Goal: Task Accomplishment & Management: Use online tool/utility

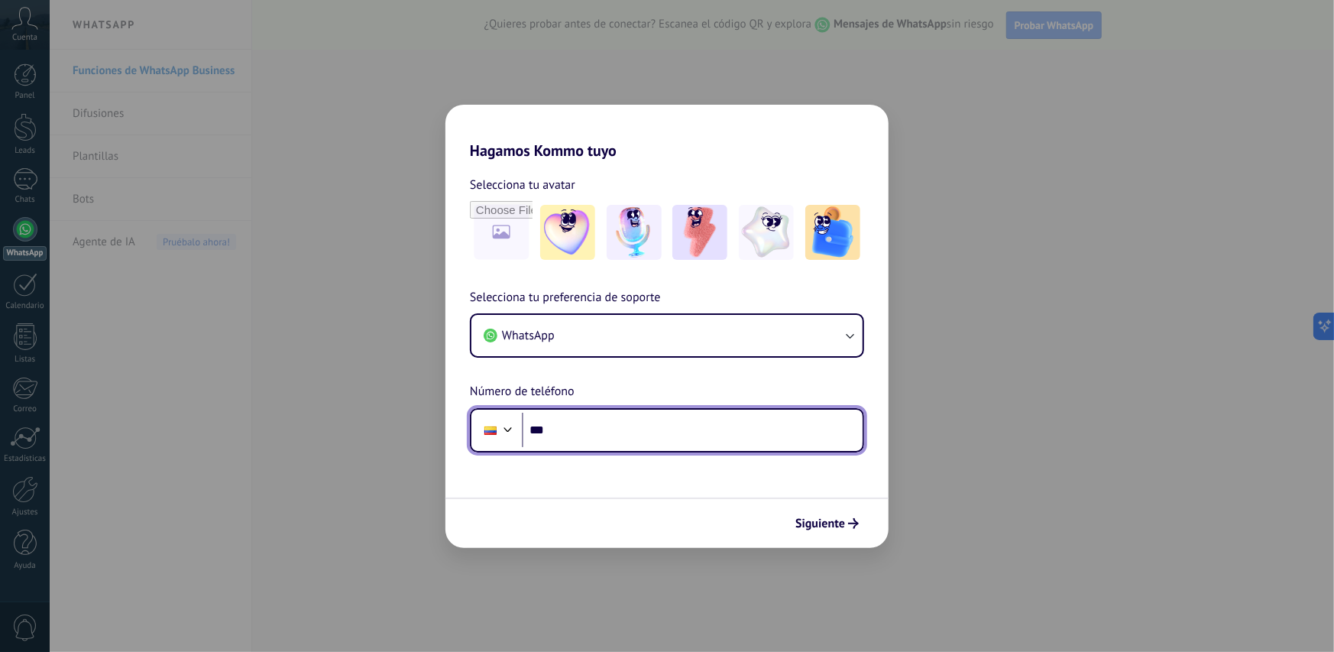
click at [559, 436] on input "***" at bounding box center [692, 430] width 341 height 35
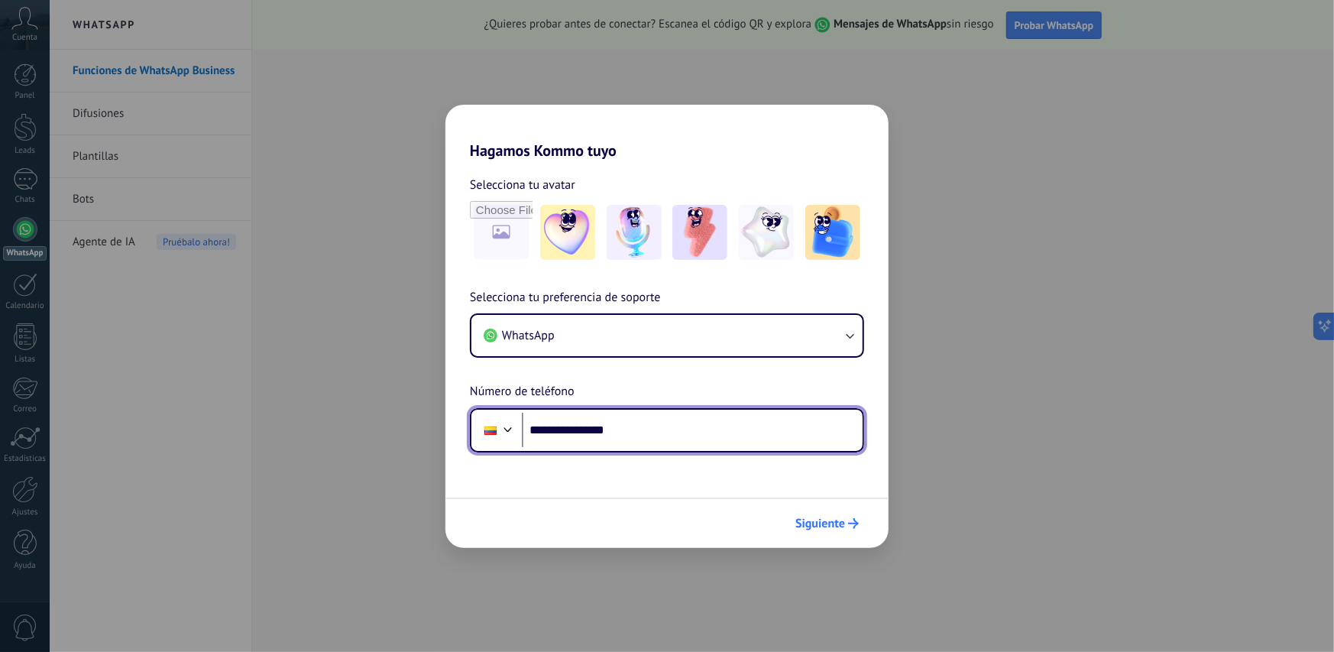
type input "**********"
click at [818, 521] on span "Siguiente" at bounding box center [821, 523] width 50 height 11
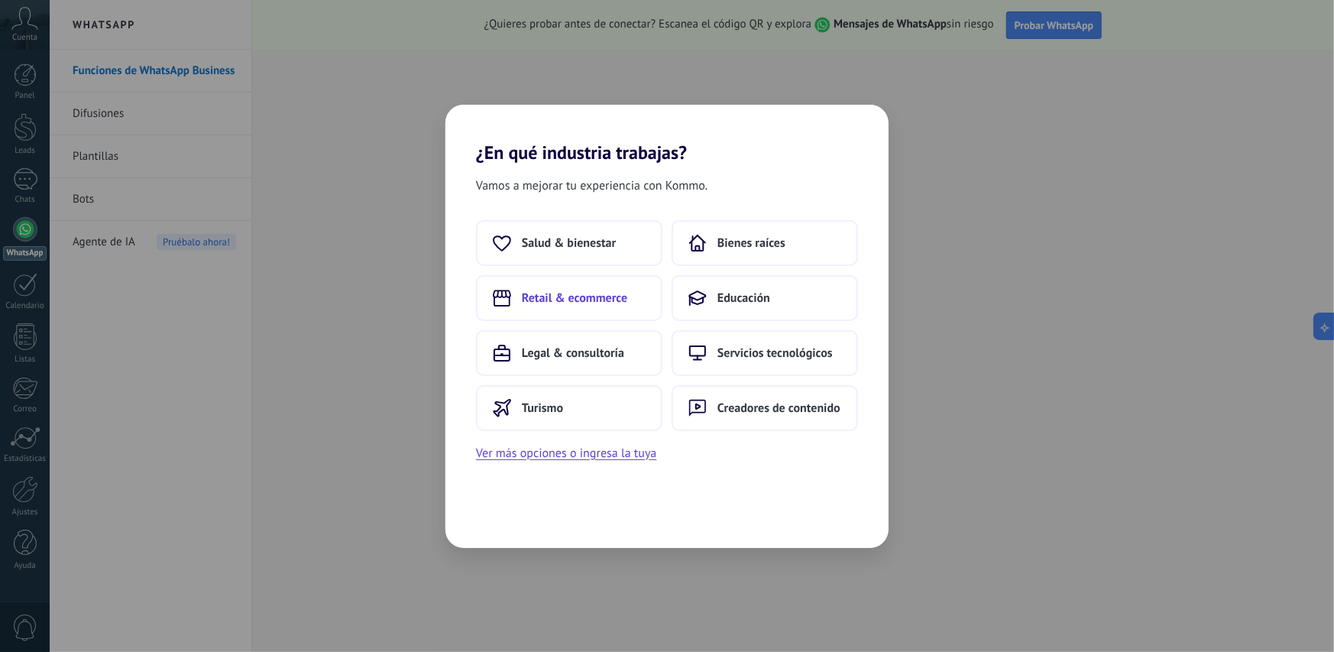
click at [520, 297] on button "Retail & ecommerce" at bounding box center [569, 298] width 186 height 46
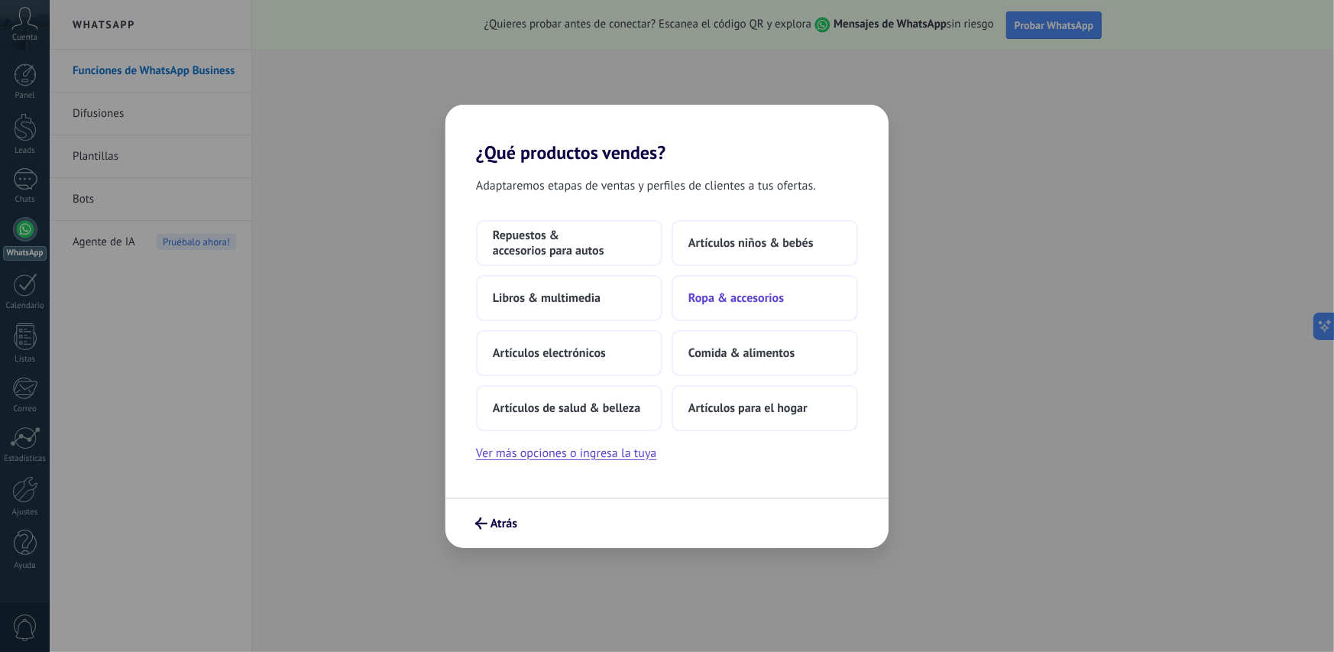
click at [748, 295] on span "Ropa & accesorios" at bounding box center [737, 297] width 96 height 15
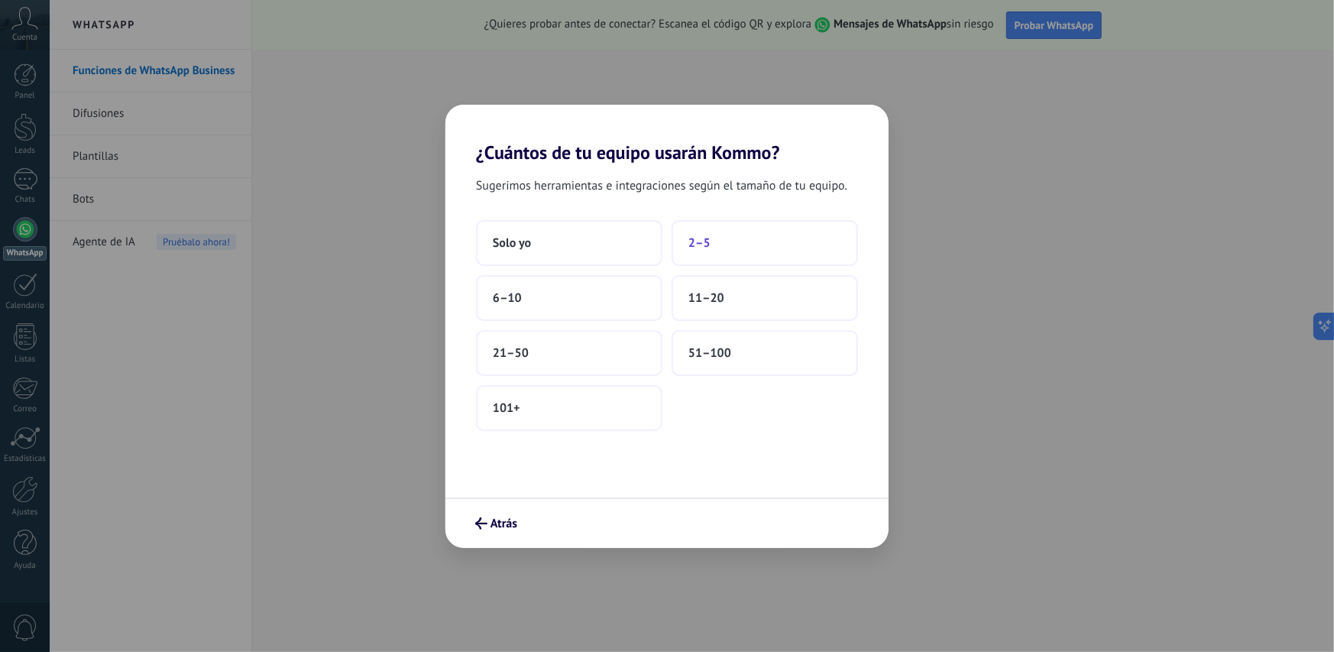
click at [704, 240] on span "2–5" at bounding box center [700, 242] width 22 height 15
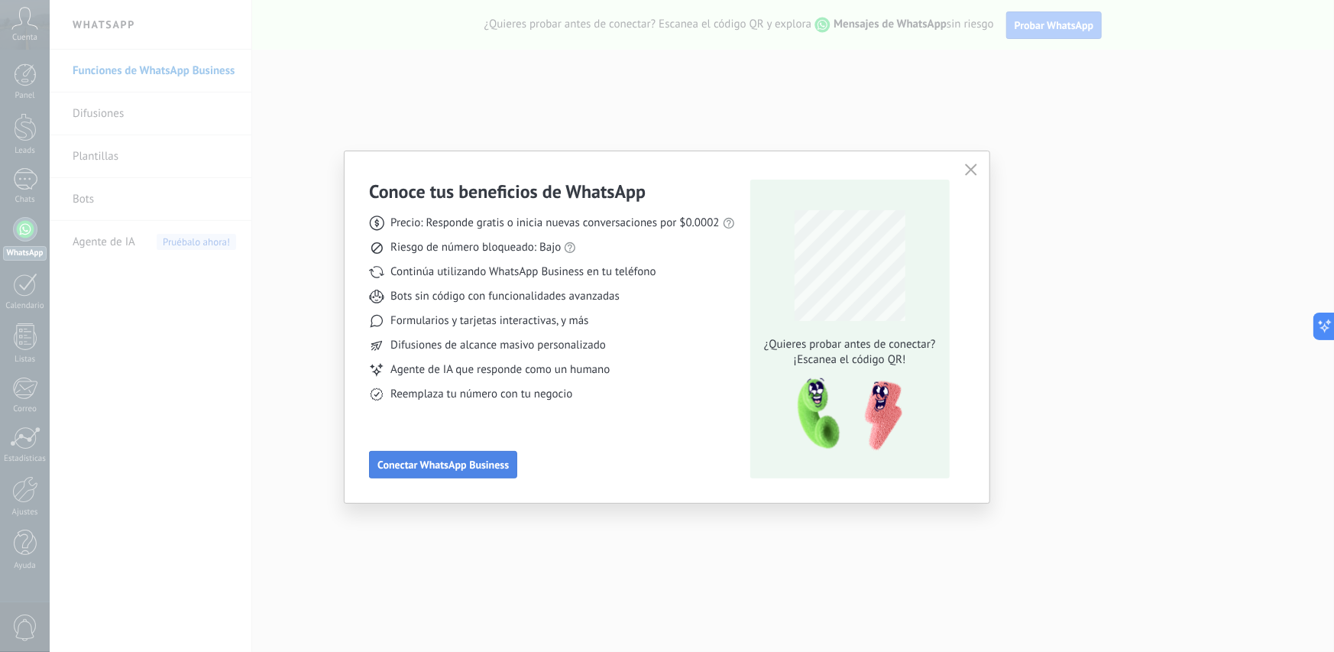
click at [457, 459] on span "Conectar WhatsApp Business" at bounding box center [443, 464] width 131 height 11
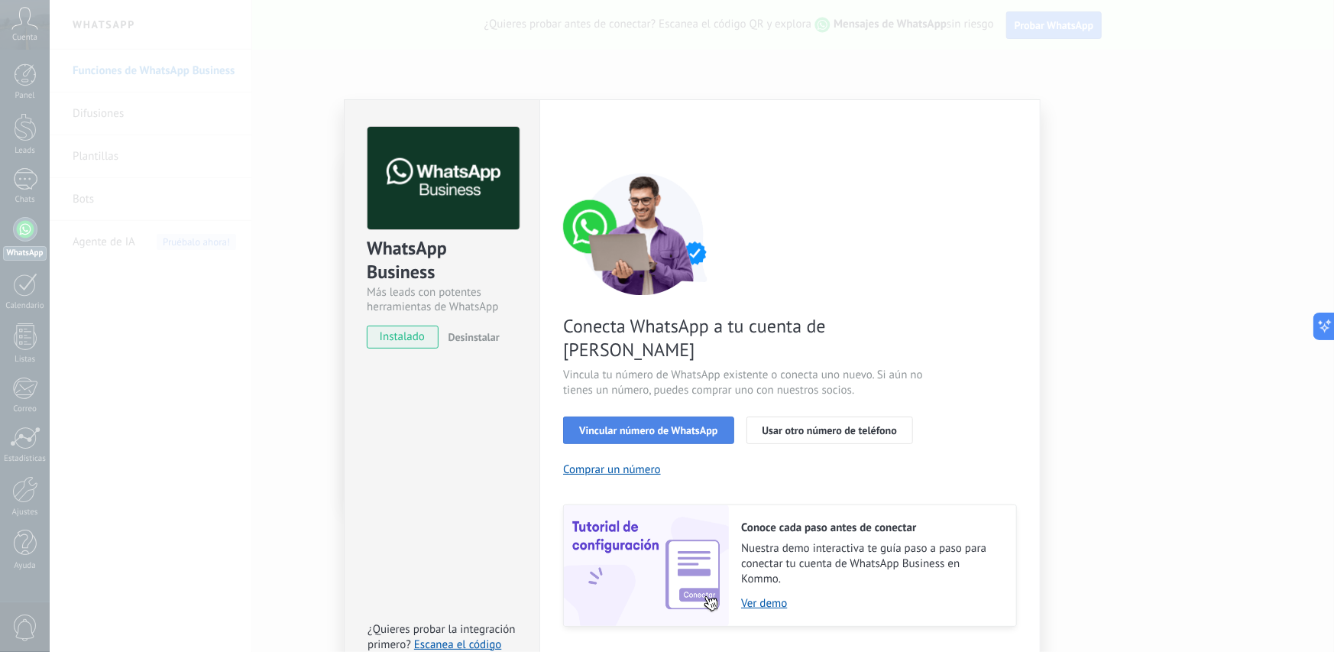
click at [656, 425] on span "Vincular número de WhatsApp" at bounding box center [648, 430] width 138 height 11
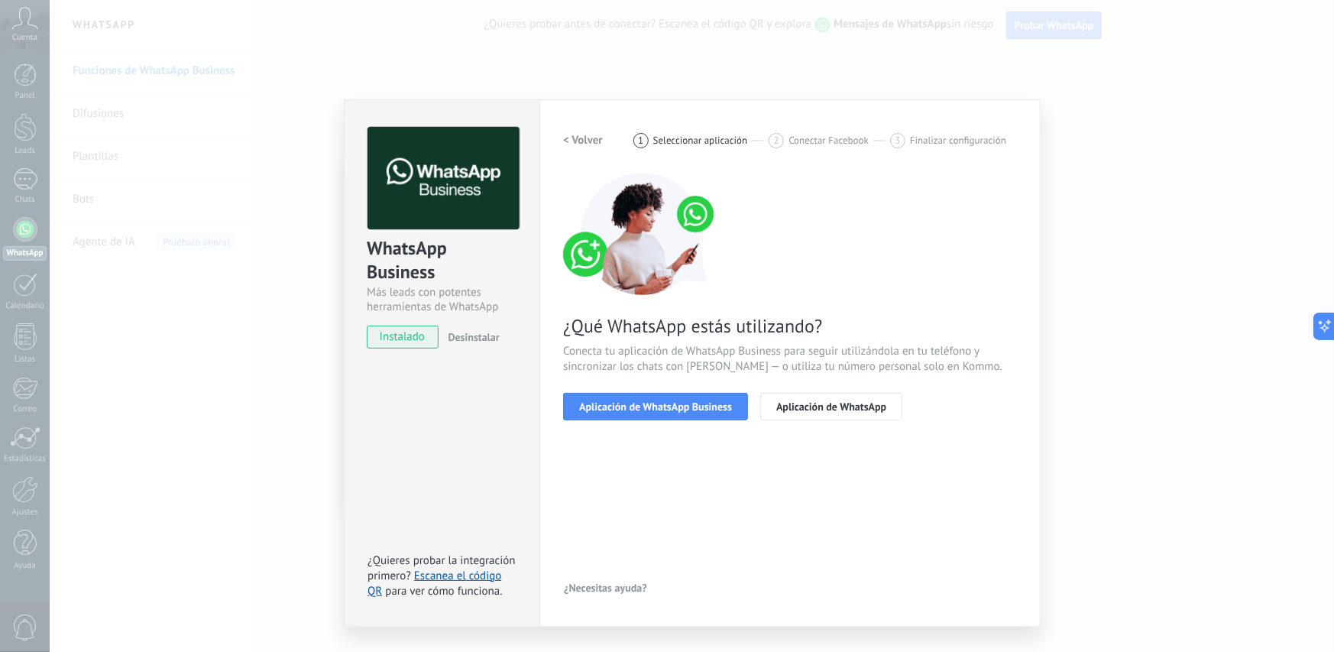
click at [656, 404] on span "Aplicación de WhatsApp Business" at bounding box center [655, 406] width 153 height 11
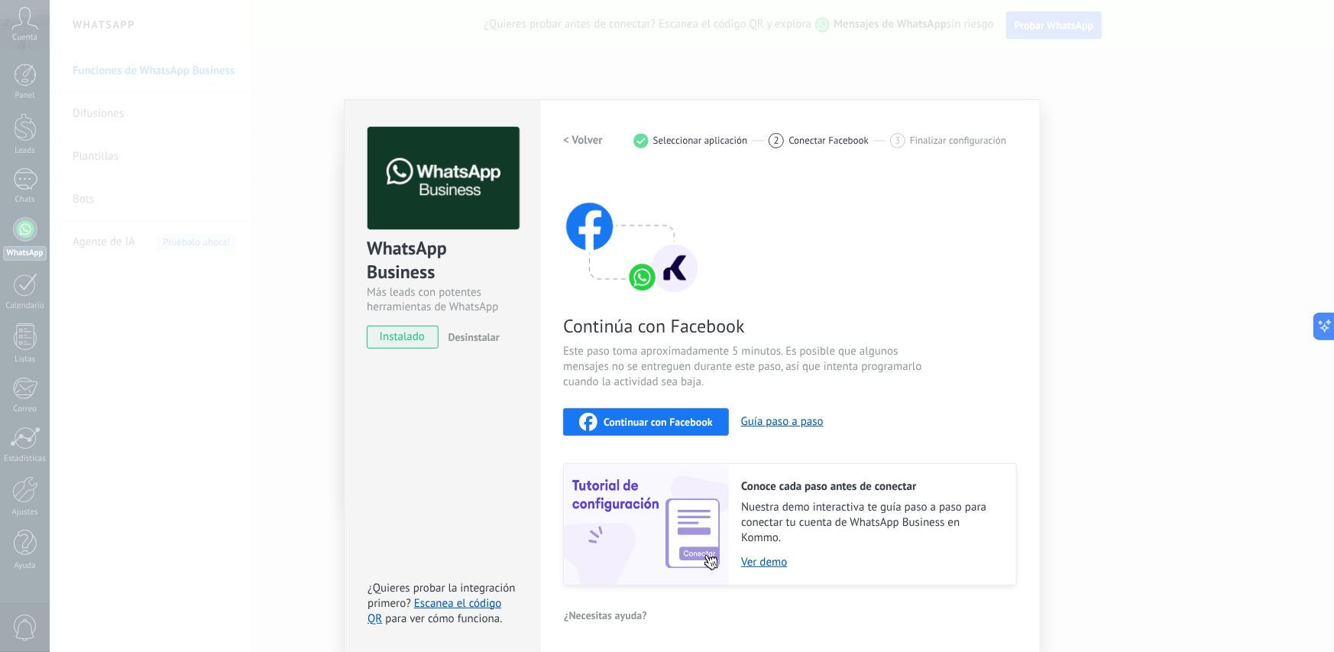
scroll to position [2, 0]
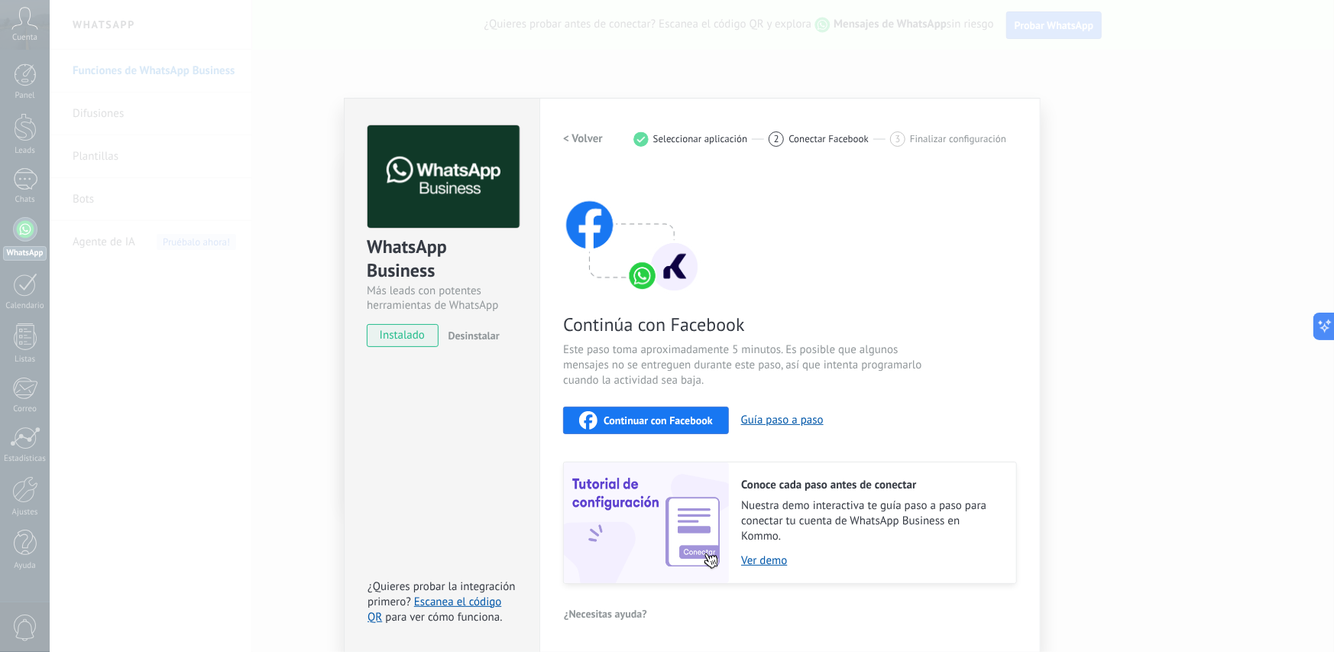
click at [1132, 450] on div "WhatsApp Business Más leads con potentes herramientas de WhatsApp instalado Des…" at bounding box center [692, 326] width 1285 height 652
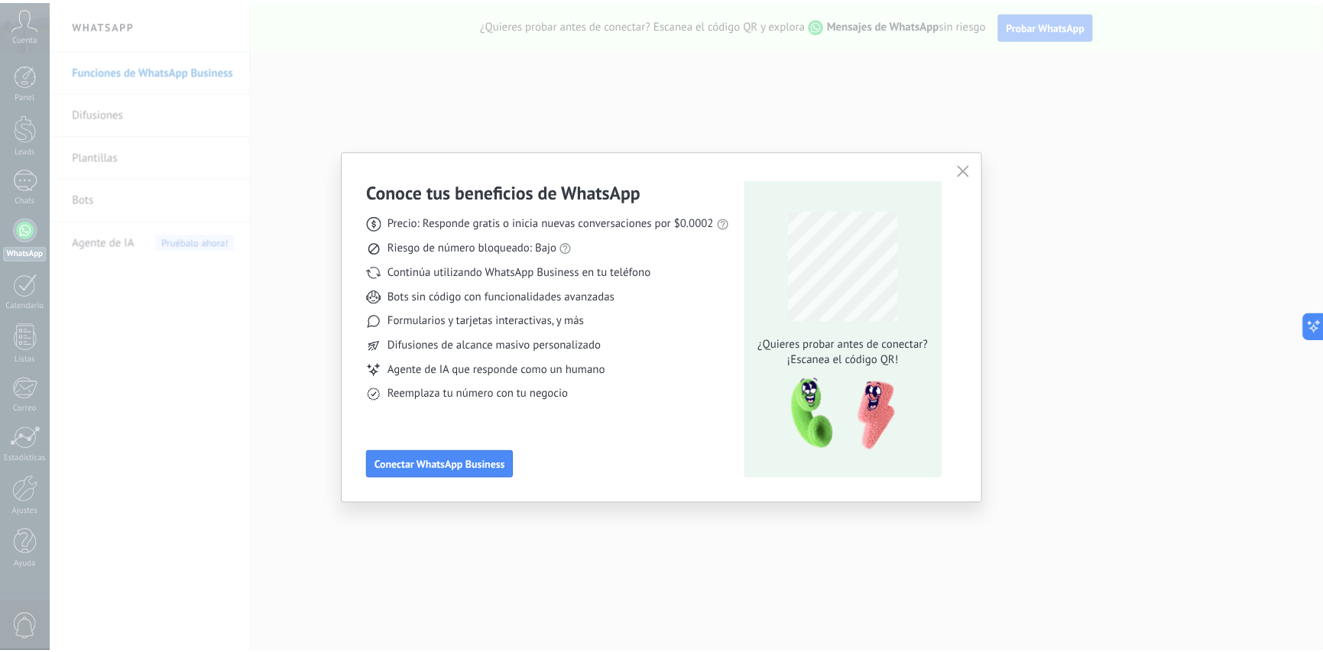
scroll to position [0, 0]
click at [1045, 398] on div "Conoce tus beneficios de WhatsApp Precio: Responde gratis o inicia nuevas conve…" at bounding box center [667, 326] width 1334 height 652
click at [979, 164] on button "button" at bounding box center [971, 170] width 20 height 21
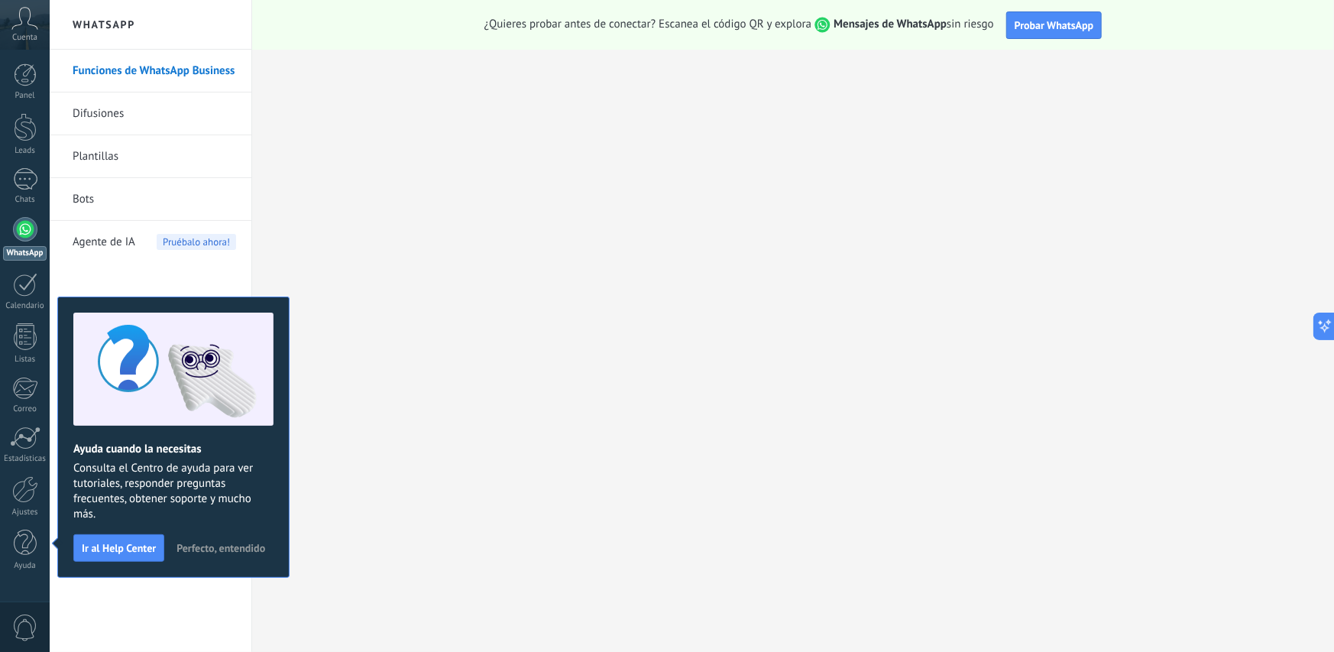
click at [218, 546] on span "Perfecto, entendido" at bounding box center [221, 548] width 89 height 11
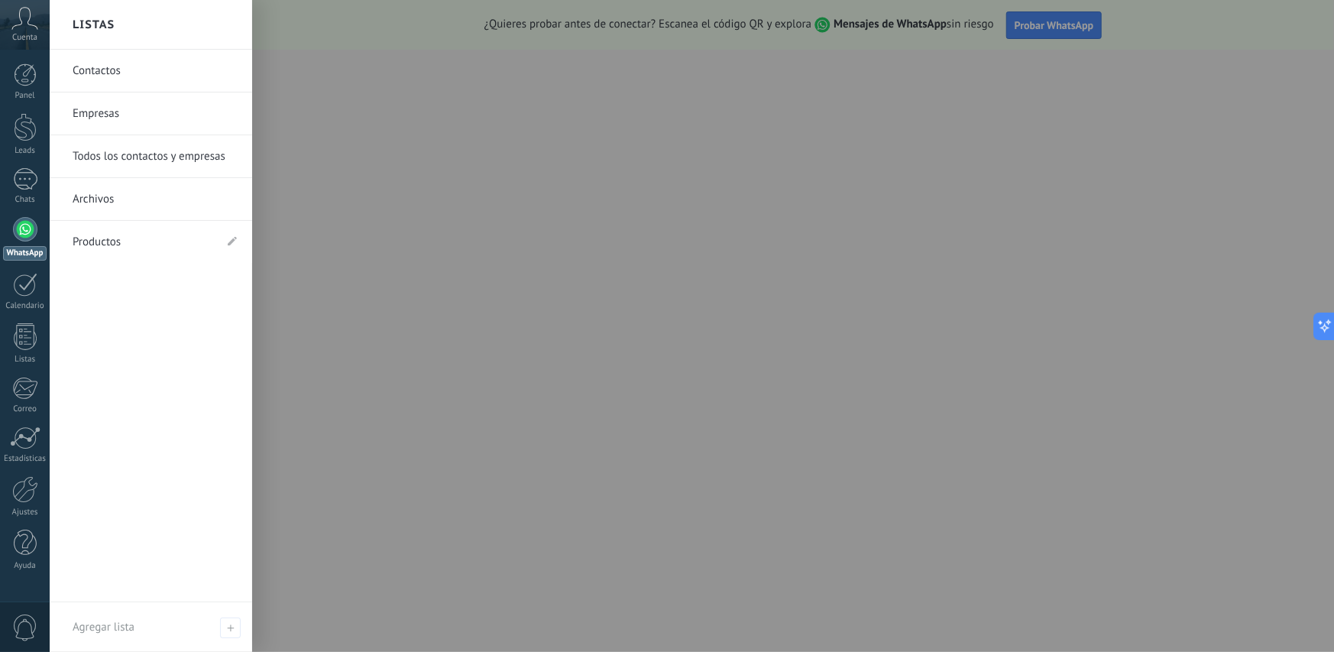
click at [22, 231] on div at bounding box center [25, 229] width 24 height 24
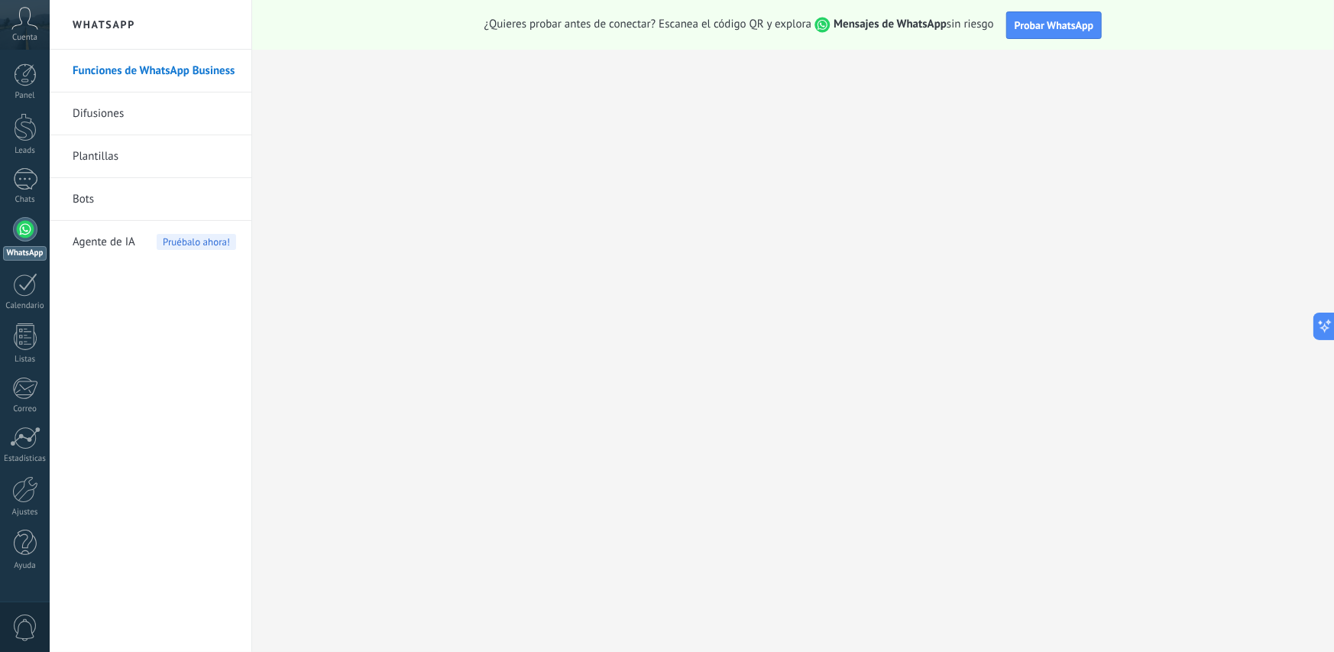
click at [122, 232] on span "Agente de IA" at bounding box center [104, 242] width 63 height 43
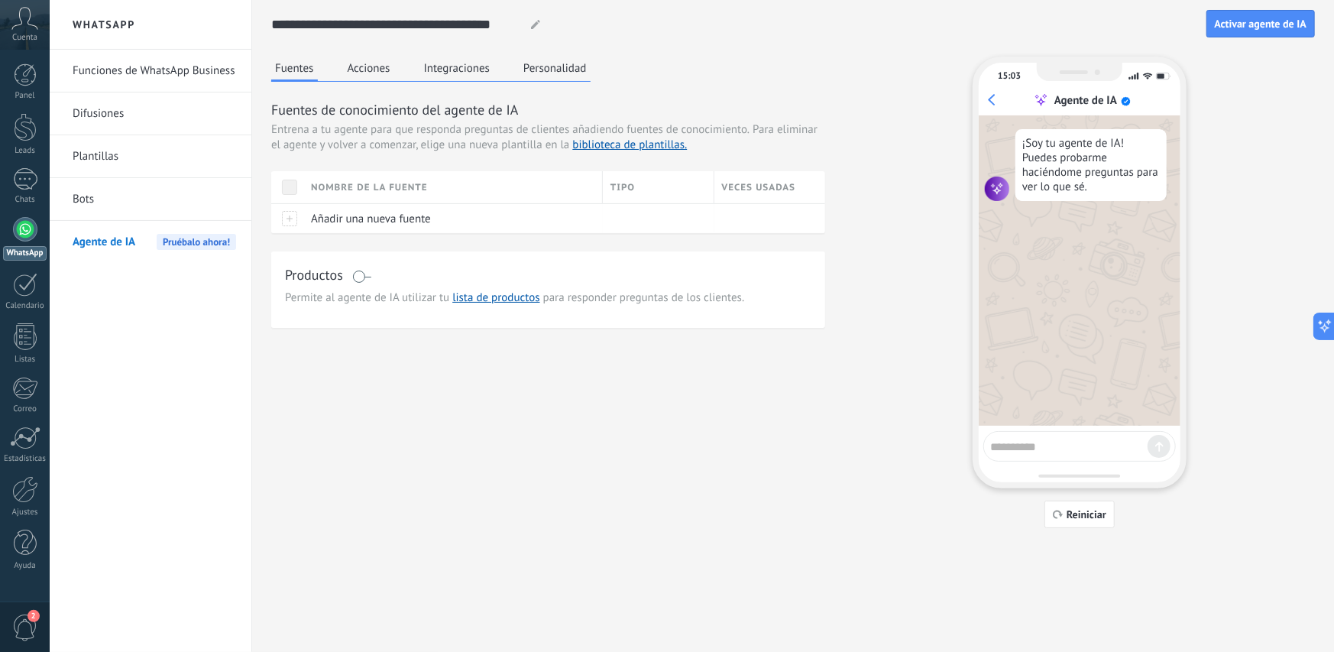
click at [550, 65] on button "Personalidad" at bounding box center [555, 68] width 71 height 23
